Goal: Task Accomplishment & Management: Manage account settings

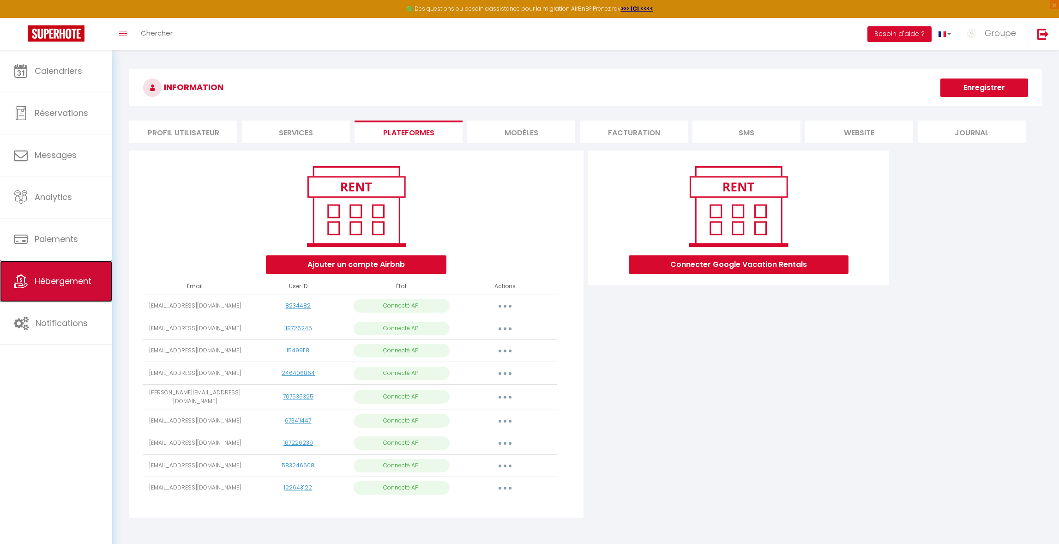
click at [72, 283] on span "Hébergement" at bounding box center [63, 281] width 57 height 12
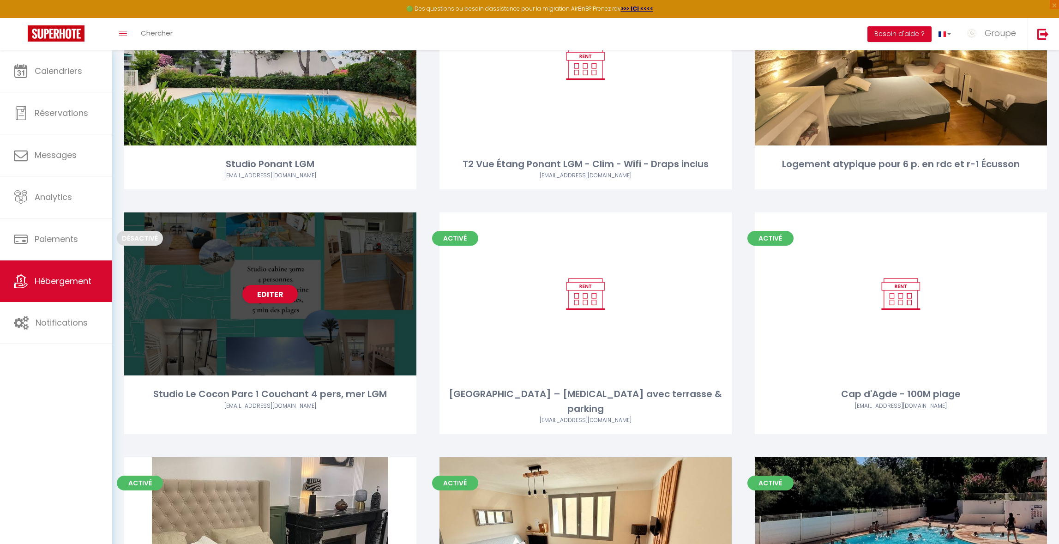
scroll to position [169, 0]
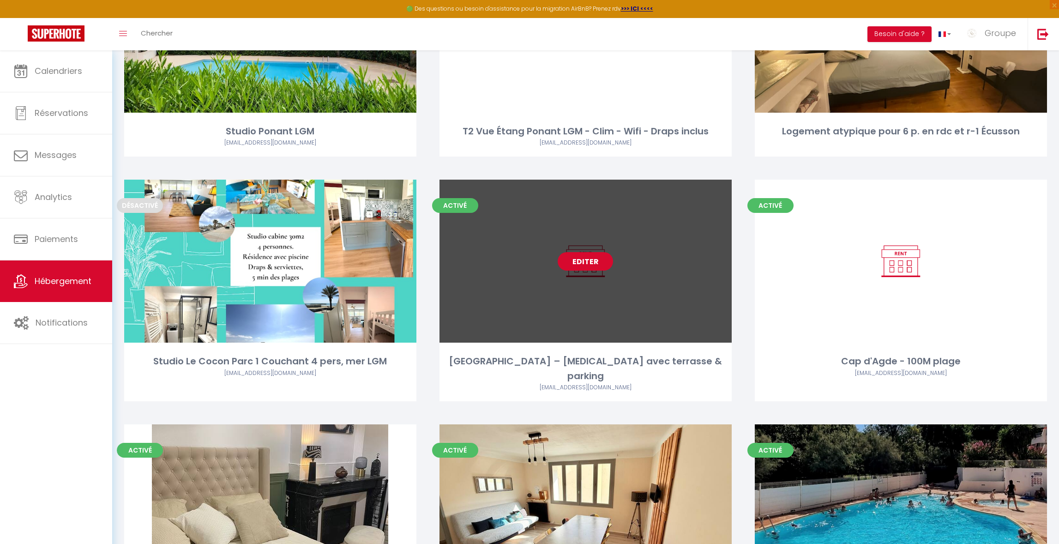
click at [576, 261] on link "Editer" at bounding box center [585, 261] width 55 height 18
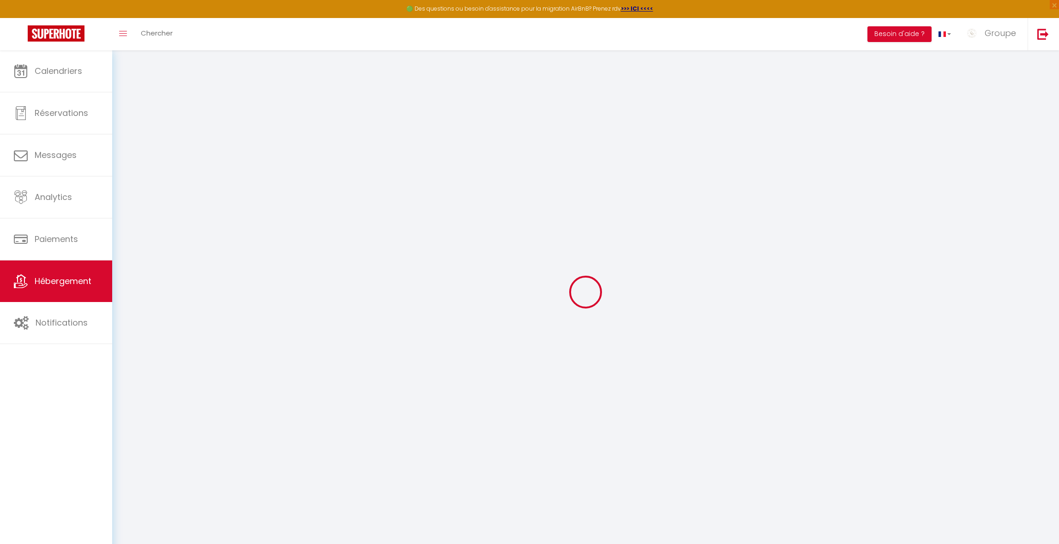
checkbox input "false"
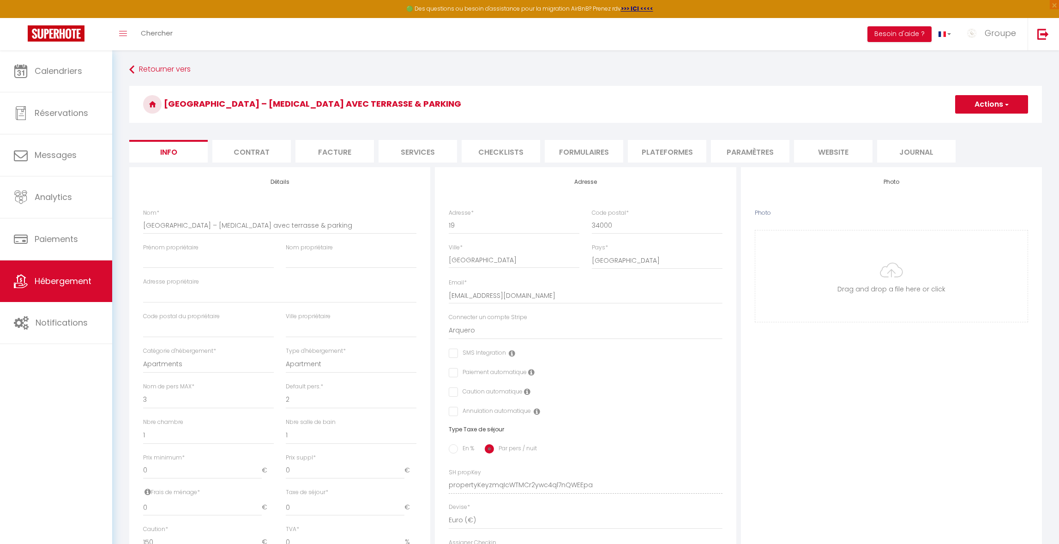
checkbox input "false"
click at [72, 324] on span "Notifications" at bounding box center [62, 323] width 52 height 12
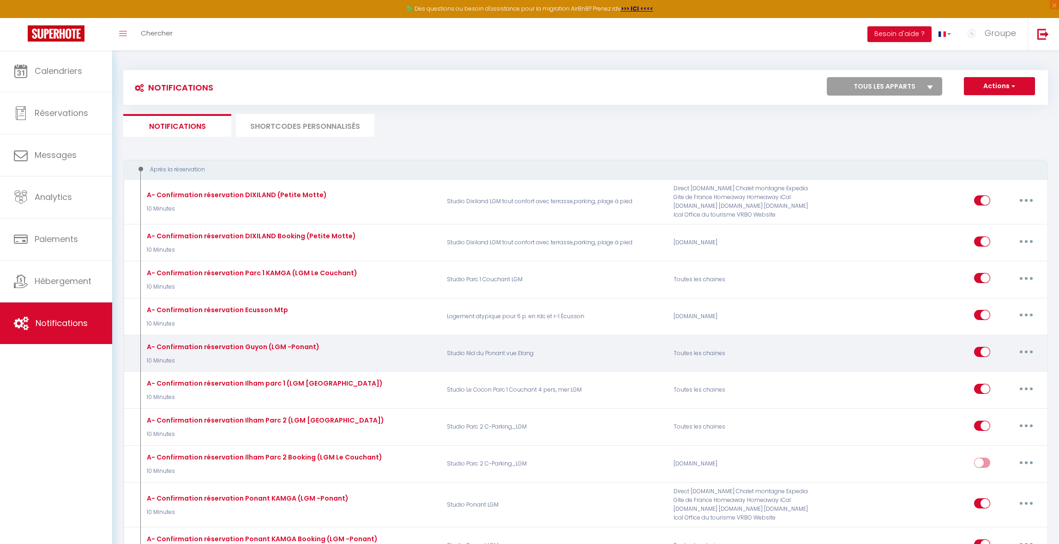
select select
checkbox input "false"
select select
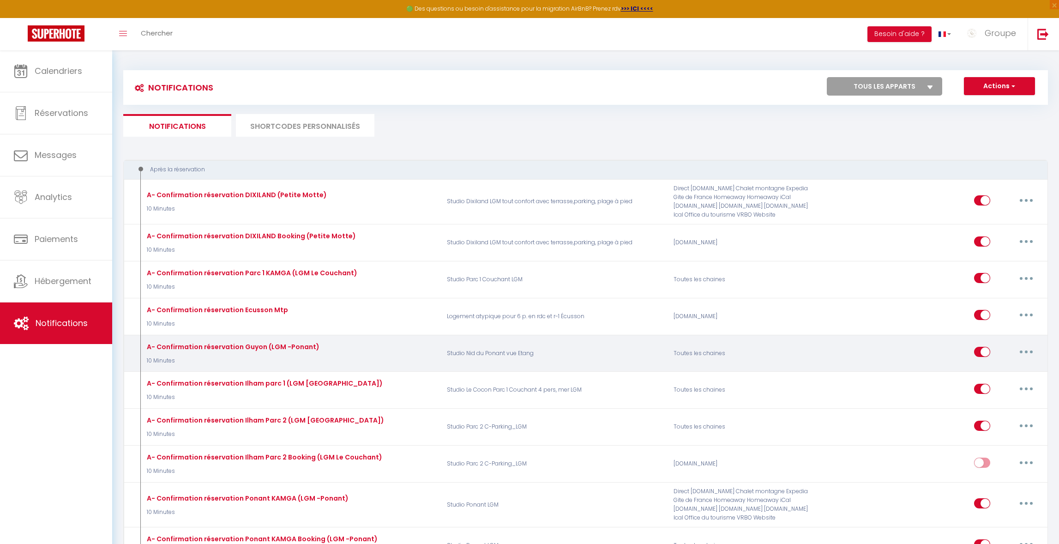
checkbox input "false"
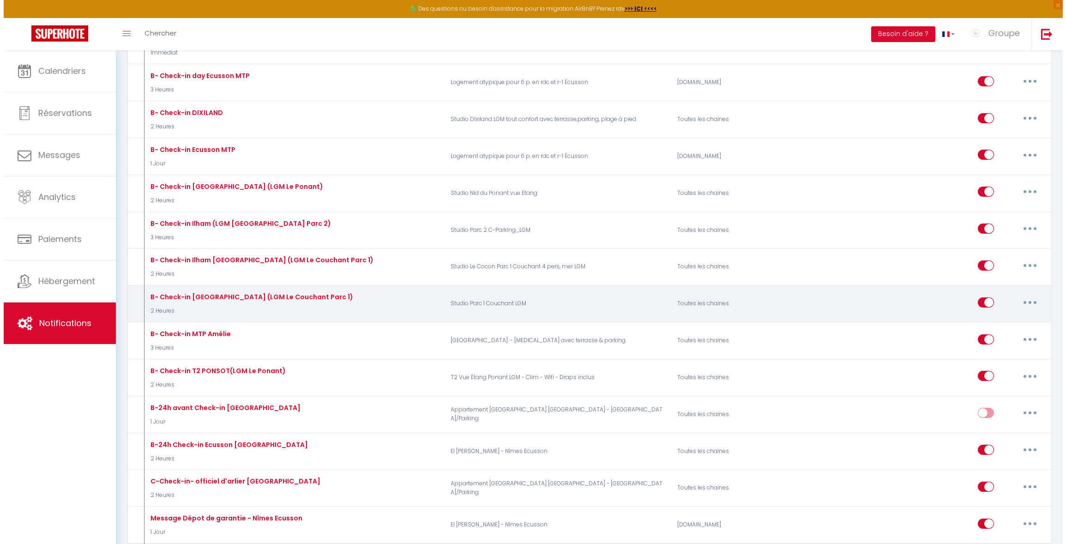
scroll to position [1361, 0]
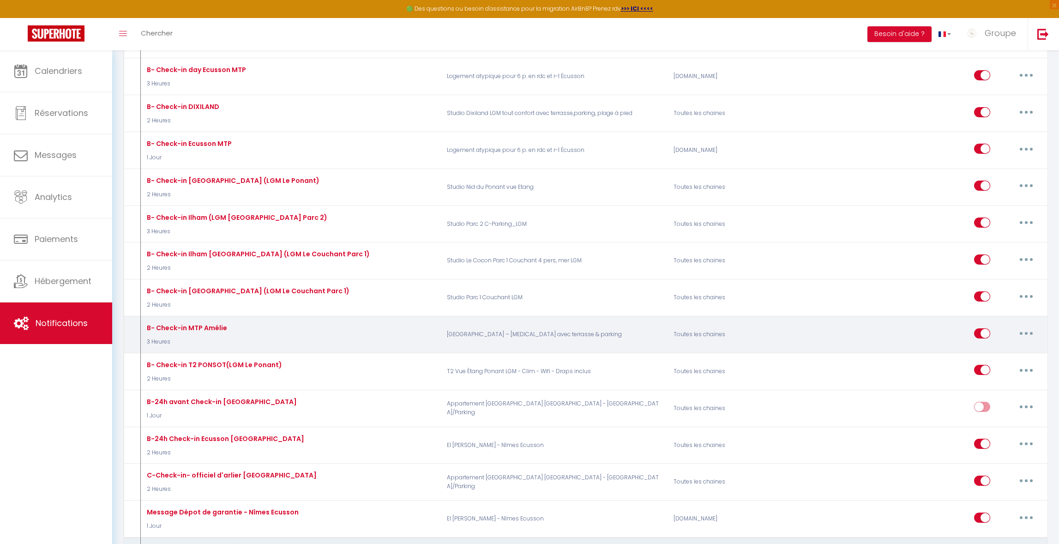
click at [1023, 332] on button "button" at bounding box center [1027, 333] width 26 height 15
click at [1012, 349] on link "Editer" at bounding box center [1002, 354] width 68 height 16
type input "B- Check-in MTP Amélie"
select select "3 Heures"
select select "if_booking_is_paid"
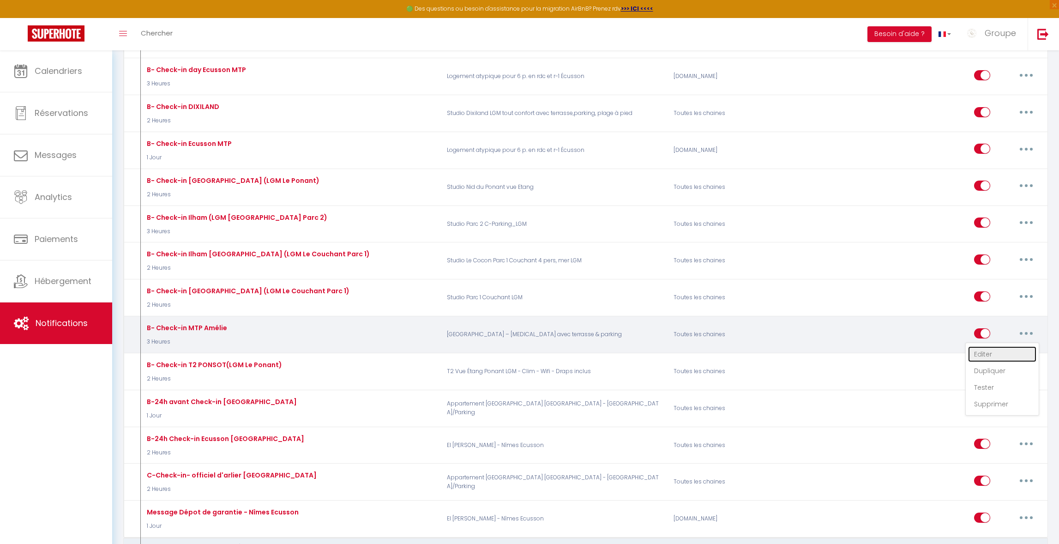
checkbox input "true"
checkbox input "false"
radio input "true"
type input "[GUEST:FIRST_NAME], votre arrivée de ce jour"
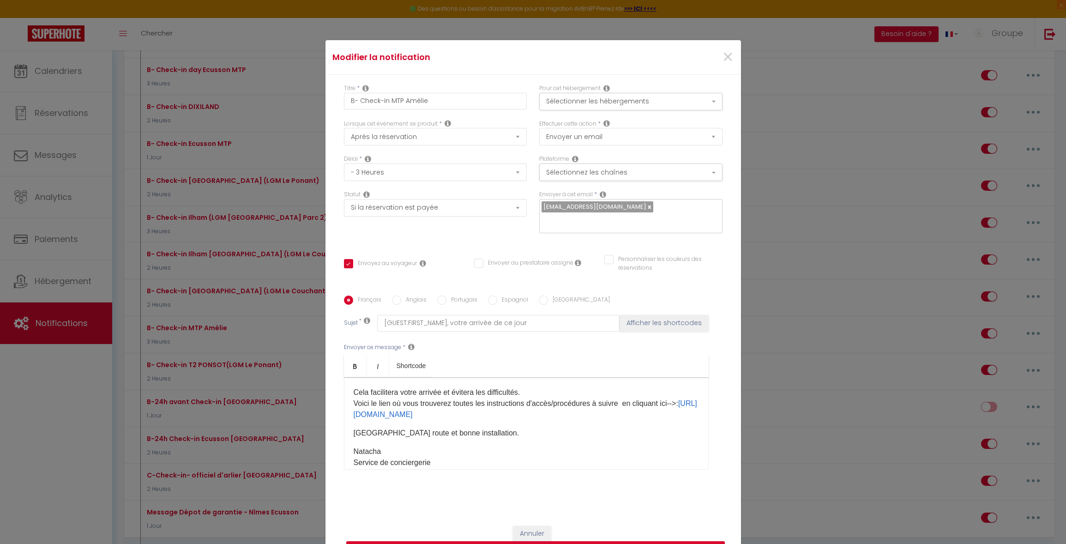
scroll to position [205, 0]
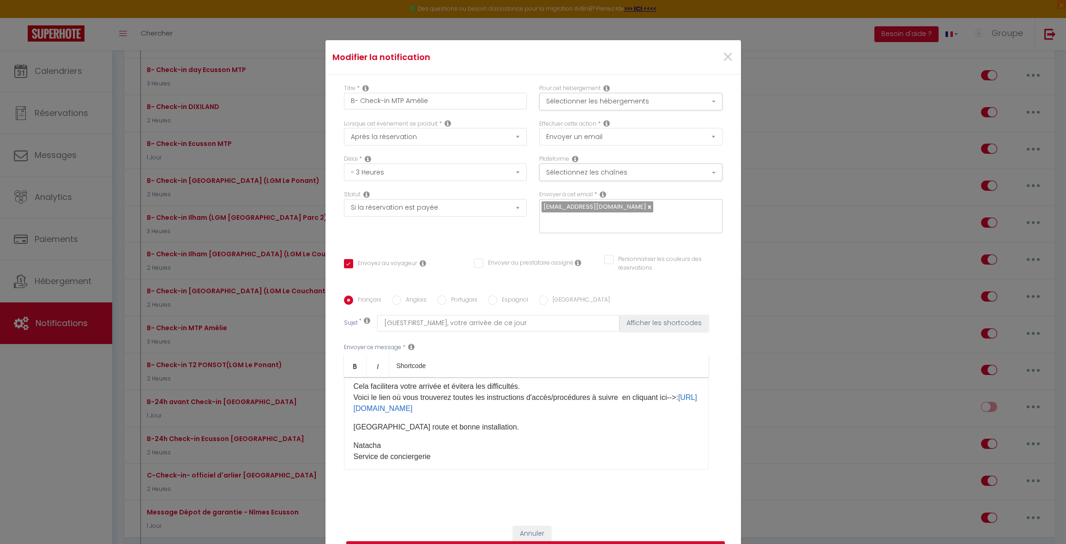
drag, startPoint x: 567, startPoint y: 424, endPoint x: 355, endPoint y: 418, distance: 212.0
click at [355, 414] on p "🚨À votre arrivée, je vous invite à stationner quelques minutes dans la rue, le …" at bounding box center [526, 364] width 345 height 100
copy p ": [URL][DOMAIN_NAME]"
click at [576, 414] on p "🚨À votre arrivée, je vous invite à stationner quelques minutes dans la rue, le …" at bounding box center [526, 364] width 345 height 100
drag, startPoint x: 566, startPoint y: 421, endPoint x: 357, endPoint y: 417, distance: 208.3
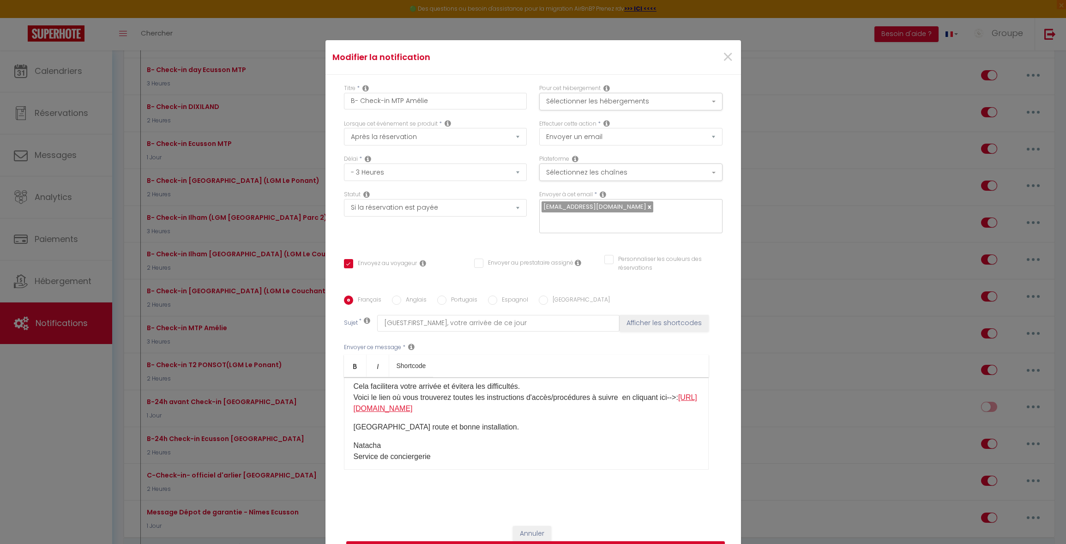
click at [357, 414] on p "🚨À votre arrivée, je vous invite à stationner quelques minutes dans la rue, le …" at bounding box center [526, 364] width 345 height 100
click at [359, 416] on div "Bonjour [GUEST:FIRST_NAME]​, J'espère que vous allez bien. Votre arrivée est pr…" at bounding box center [526, 423] width 365 height 92
click at [354, 403] on p "🚨À votre arrivée, je vous invite à stationner quelques minutes dans la rue, le …" at bounding box center [526, 358] width 345 height 89
click at [685, 403] on p "🚨À votre arrivée, je vous invite à stationner quelques minutes dans la rue, le …" at bounding box center [526, 358] width 345 height 89
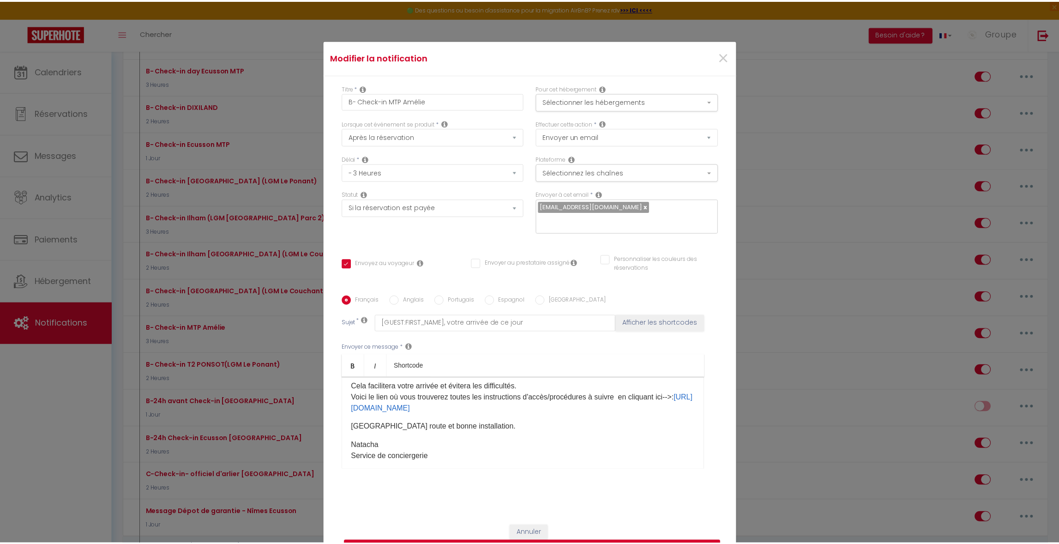
scroll to position [64, 0]
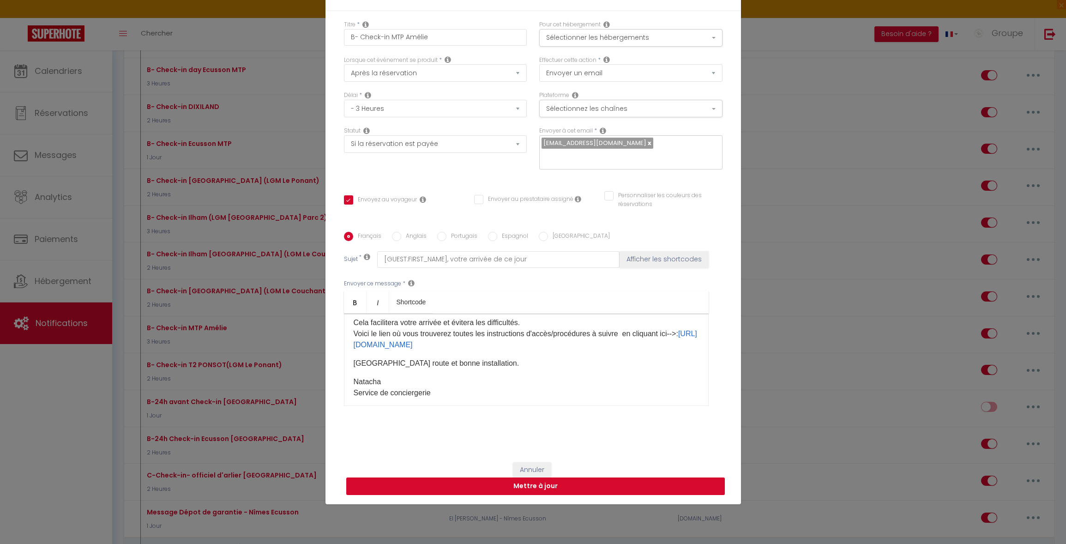
click at [582, 485] on button "Mettre à jour" at bounding box center [535, 486] width 379 height 18
checkbox input "true"
checkbox input "false"
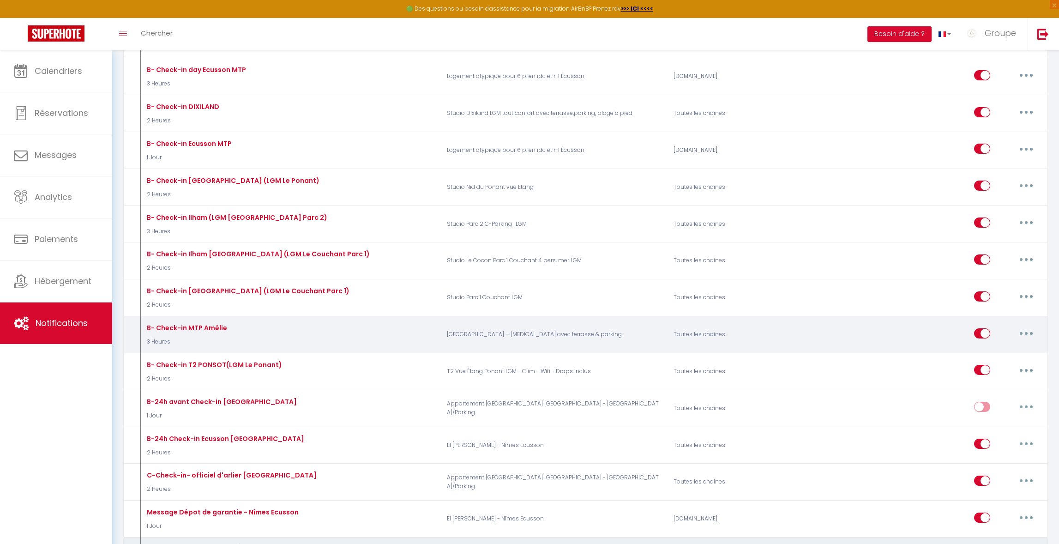
click at [979, 335] on input "checkbox" at bounding box center [982, 335] width 16 height 14
click at [986, 332] on input "checkbox" at bounding box center [982, 335] width 16 height 14
checkbox input "true"
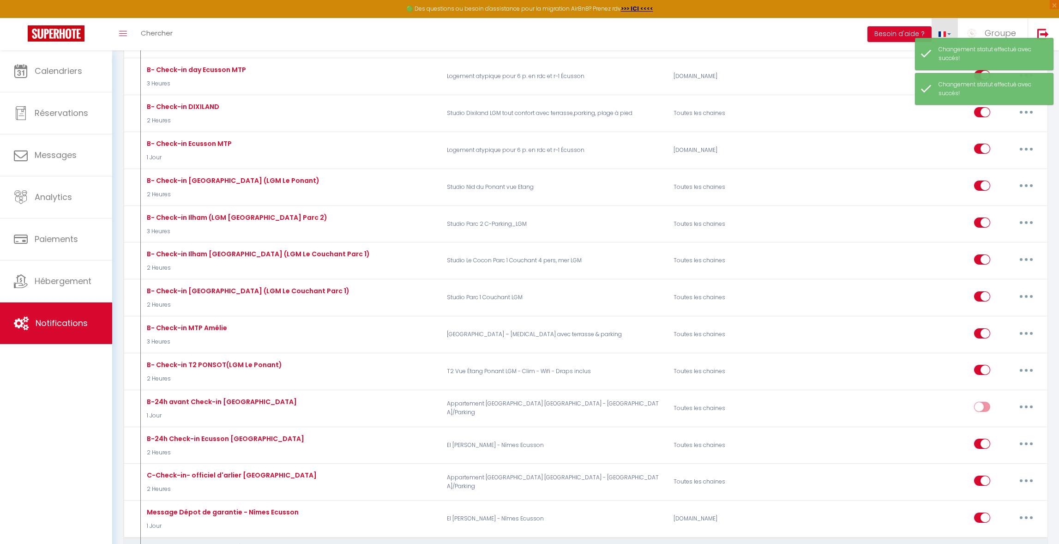
scroll to position [1367, 0]
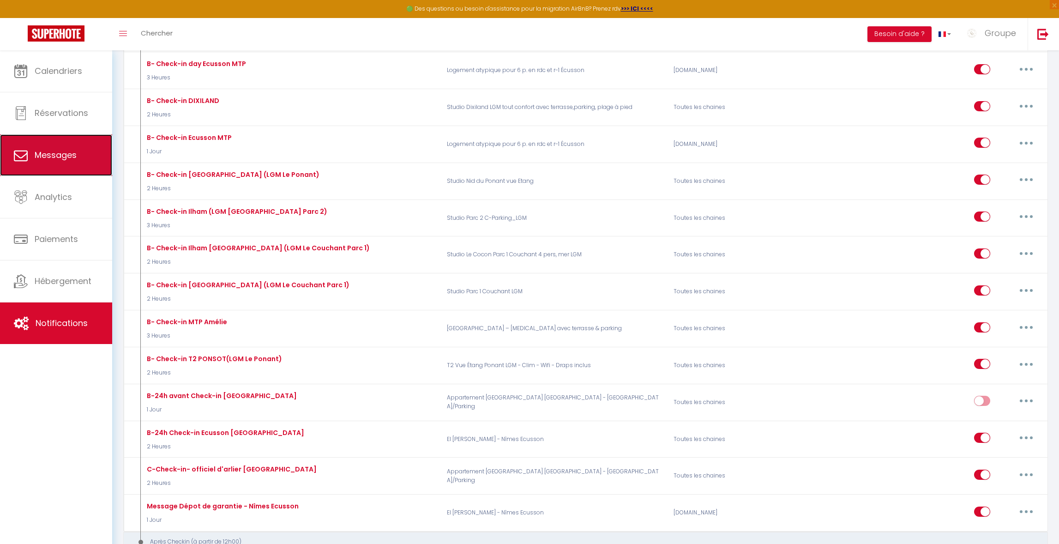
click at [78, 151] on link "Messages" at bounding box center [56, 155] width 112 height 42
select select "message"
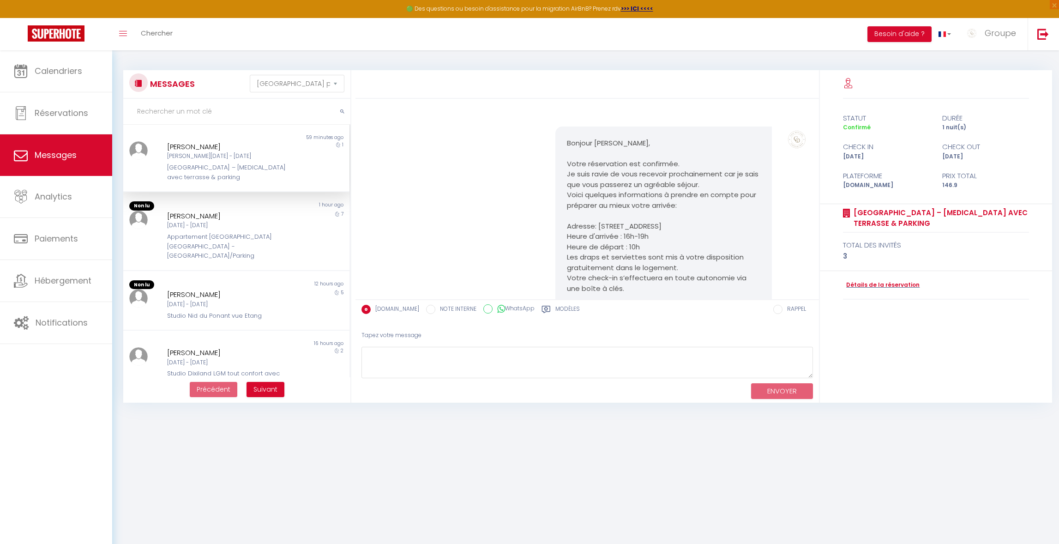
scroll to position [2480, 0]
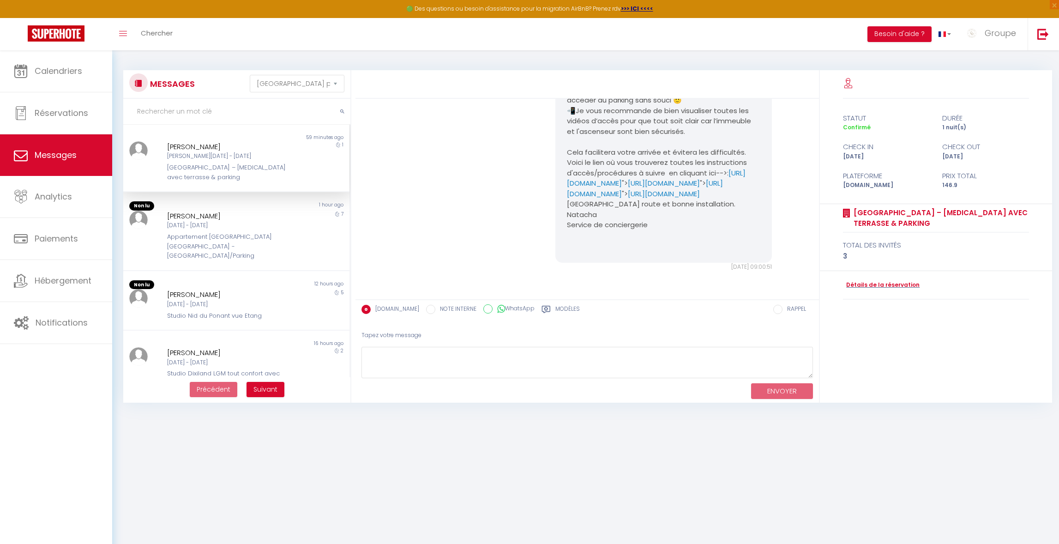
click at [230, 155] on div "[PERSON_NAME][DATE] - [DATE]" at bounding box center [227, 156] width 120 height 9
click at [443, 351] on textarea at bounding box center [588, 363] width 452 height 32
paste textarea "[URL][DOMAIN_NAME]"
click at [371, 360] on textarea "Bonjour [PERSON_NAME], Je m'aperçois que le lien est expiré voici le nouveau li…" at bounding box center [588, 363] width 452 height 32
click at [447, 360] on textarea "Bonjour [PERSON_NAME], Je m'aperçois que le lien est expiré voici le nouveau li…" at bounding box center [588, 363] width 452 height 32
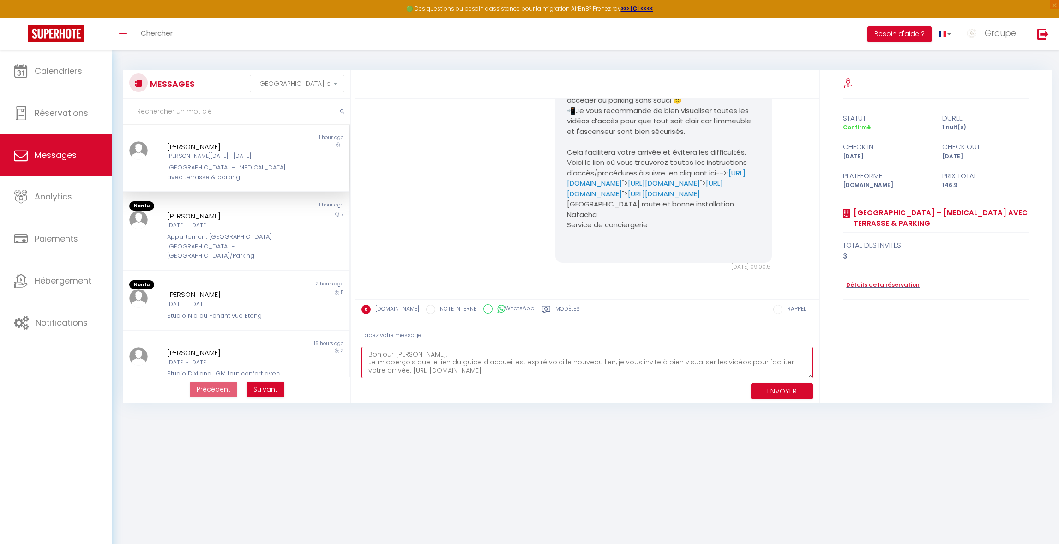
click at [658, 370] on textarea "Bonjour [PERSON_NAME], Je m'aperçois que le lien du guide d'accueil est expiré …" at bounding box center [588, 363] width 452 height 32
type textarea "Bonjour [PERSON_NAME], Je m'aperçois que le lien du guide d'accueil est expiré …"
click at [805, 394] on button "ENVOYER" at bounding box center [782, 391] width 62 height 16
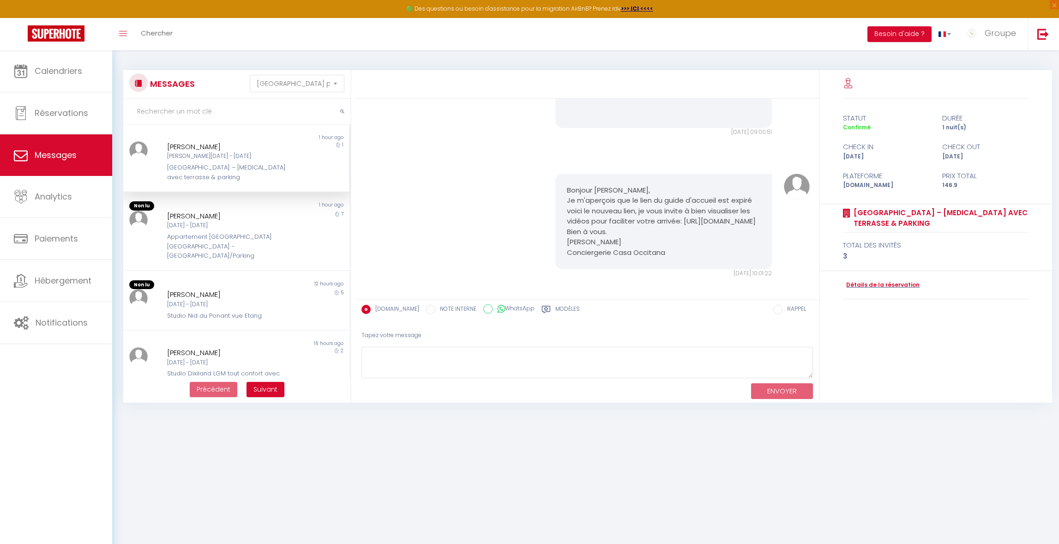
scroll to position [2632, 0]
